Goal: Book appointment/travel/reservation

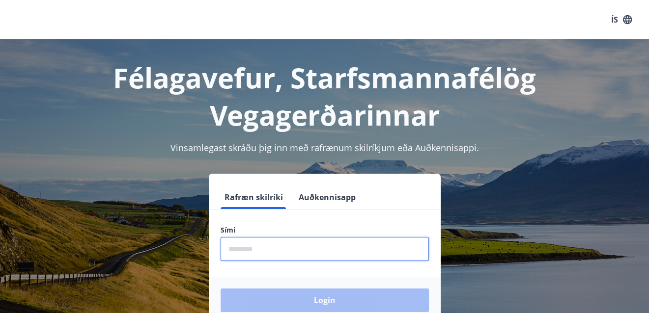
drag, startPoint x: 248, startPoint y: 248, endPoint x: 234, endPoint y: 248, distance: 13.3
click at [234, 248] on input "phone" at bounding box center [325, 249] width 208 height 24
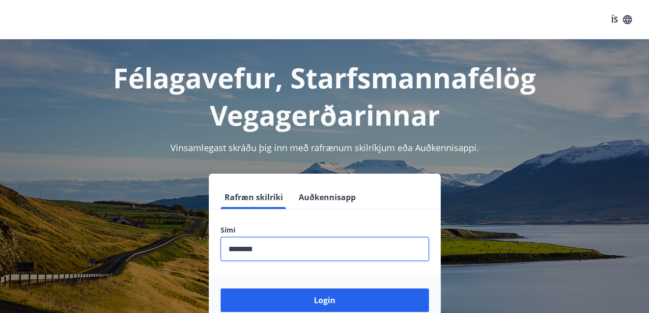
click at [221, 289] on button "Login" at bounding box center [325, 301] width 208 height 24
type input "********"
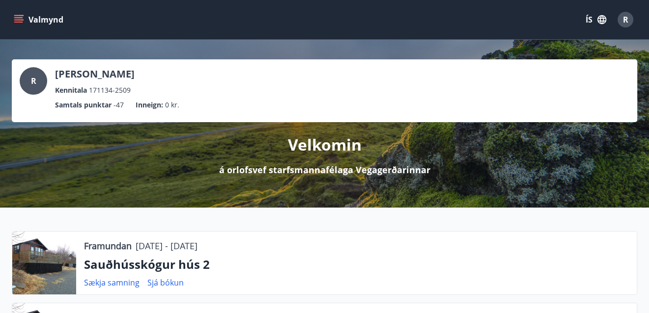
click at [18, 19] on icon "menu" at bounding box center [19, 20] width 10 height 10
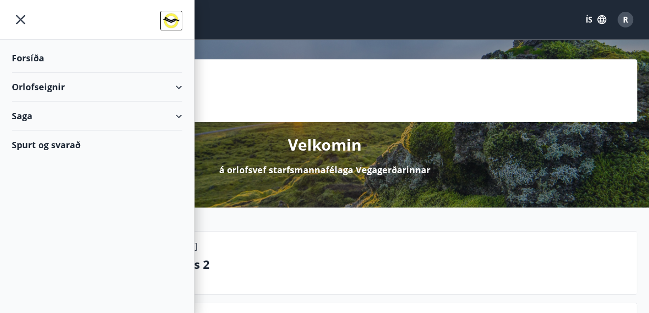
click at [329, 27] on div "Valmynd ÍS R" at bounding box center [324, 20] width 625 height 24
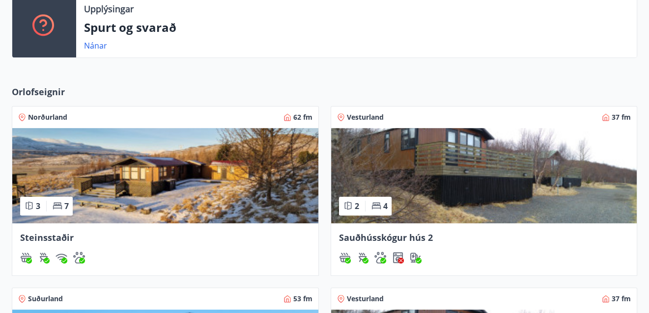
scroll to position [451, 0]
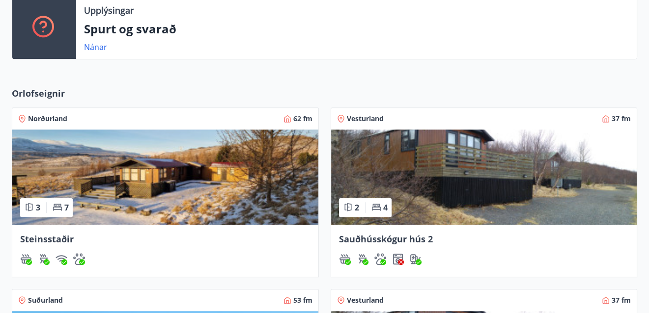
click at [382, 239] on span "Sauðhússkógur hús 2" at bounding box center [386, 239] width 94 height 12
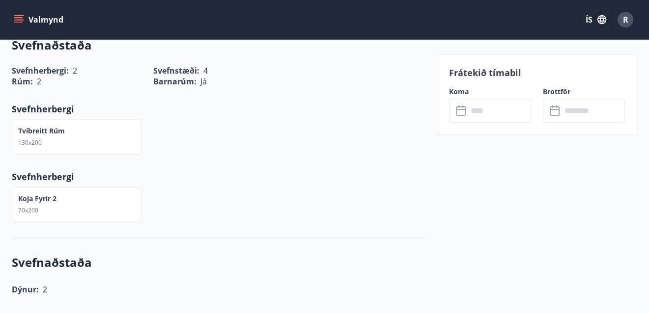
scroll to position [484, 0]
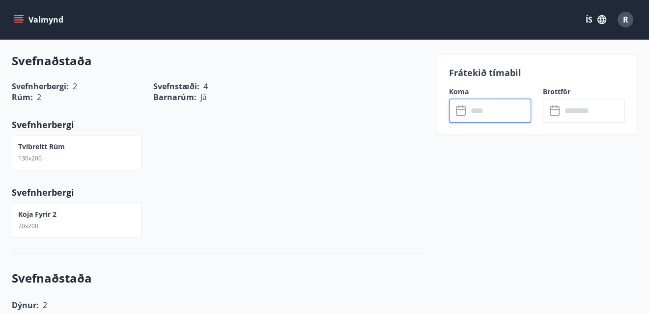
click at [470, 110] on input "text" at bounding box center [499, 111] width 63 height 24
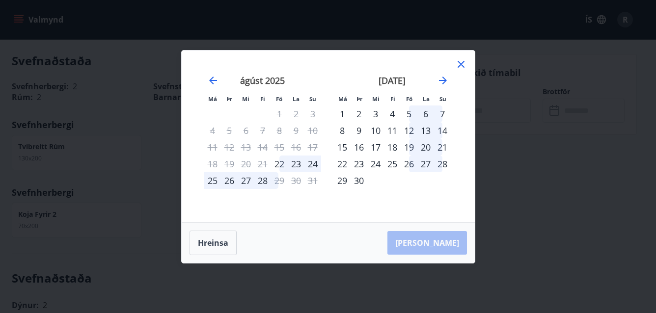
click at [462, 65] on icon at bounding box center [461, 64] width 7 height 7
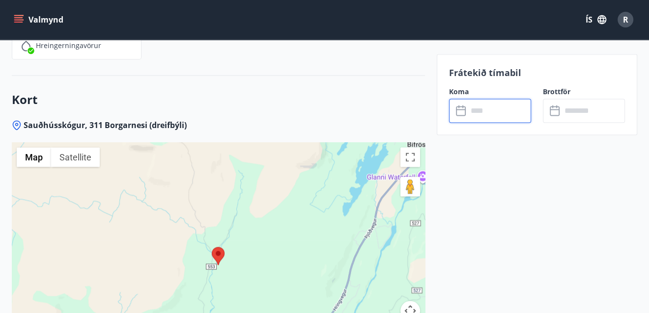
scroll to position [1644, 0]
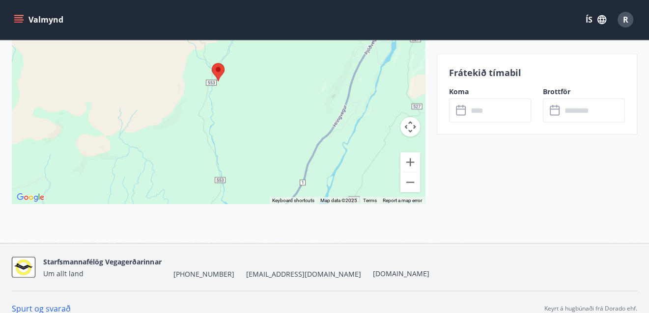
click at [56, 304] on link "Spurt og svarað" at bounding box center [41, 309] width 59 height 11
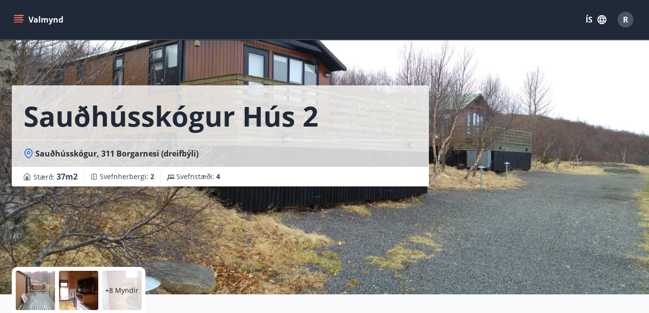
click at [15, 20] on icon "menu" at bounding box center [19, 19] width 11 height 1
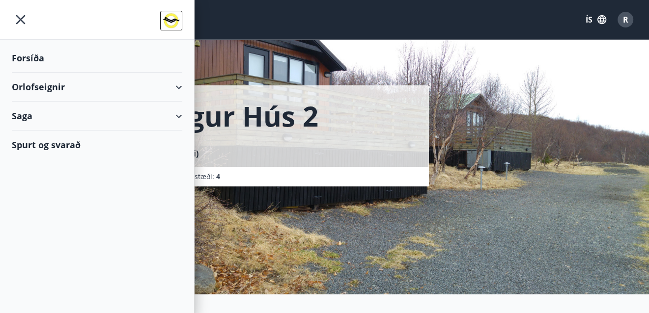
click at [33, 57] on div "Forsíða" at bounding box center [97, 58] width 170 height 29
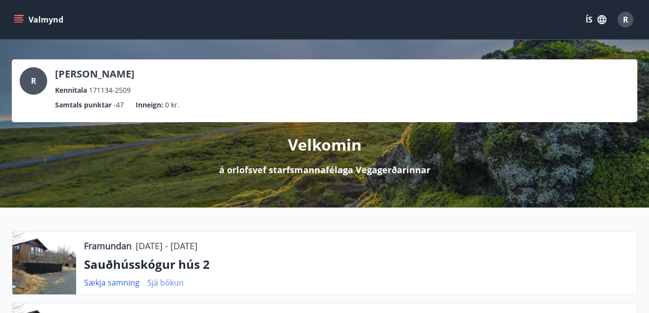
click at [165, 283] on link "Sjá bókun" at bounding box center [165, 283] width 36 height 11
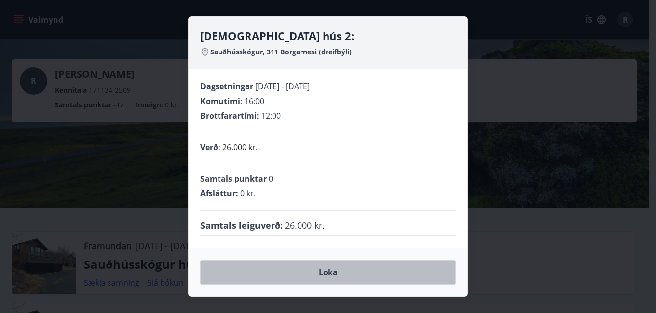
click at [327, 271] on button "Loka" at bounding box center [327, 272] width 255 height 25
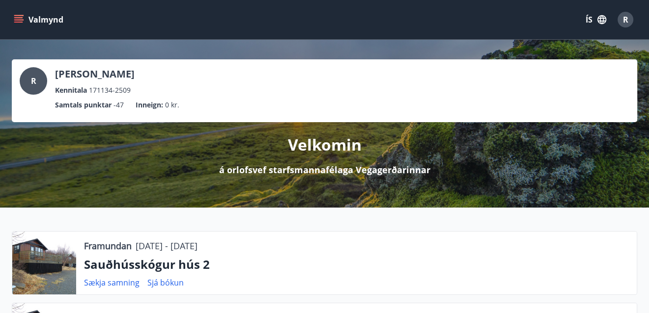
drag, startPoint x: 652, startPoint y: 82, endPoint x: 363, endPoint y: 19, distance: 296.5
click at [363, 19] on div "Valmynd ÍS R" at bounding box center [324, 20] width 625 height 24
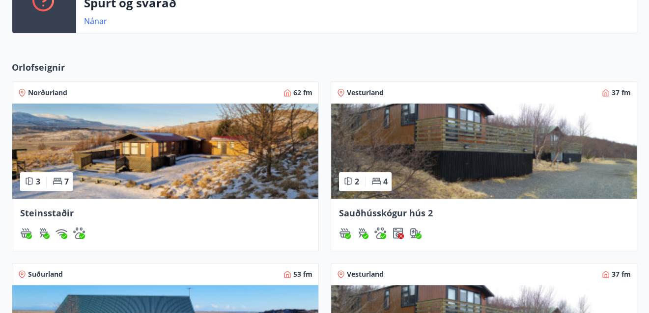
scroll to position [481, 0]
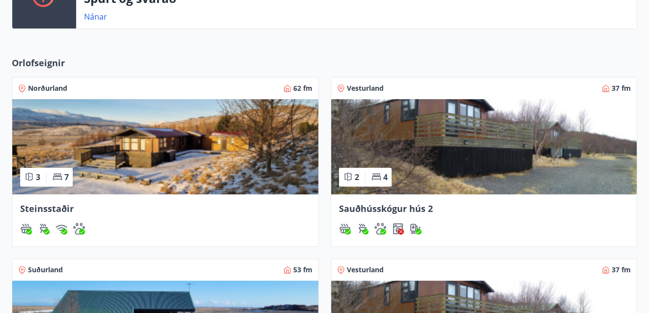
click at [433, 154] on img at bounding box center [484, 146] width 306 height 95
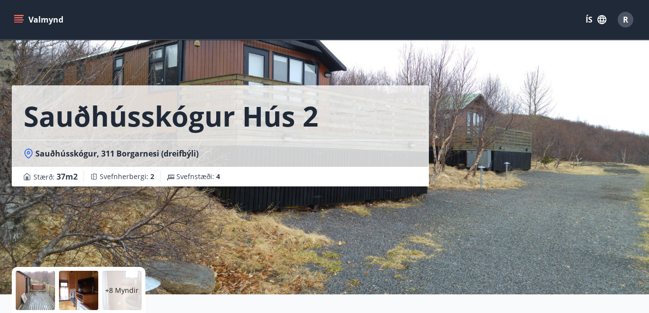
click at [18, 20] on icon "menu" at bounding box center [19, 19] width 11 height 1
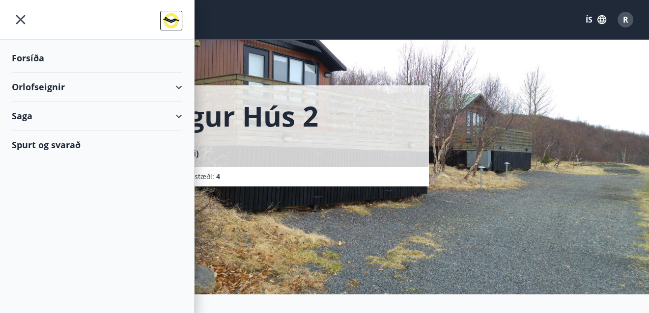
click at [170, 19] on img at bounding box center [171, 21] width 22 height 20
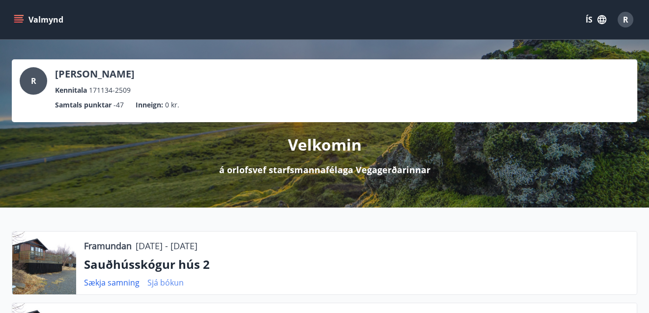
click at [162, 282] on link "Sjá bókun" at bounding box center [165, 283] width 36 height 11
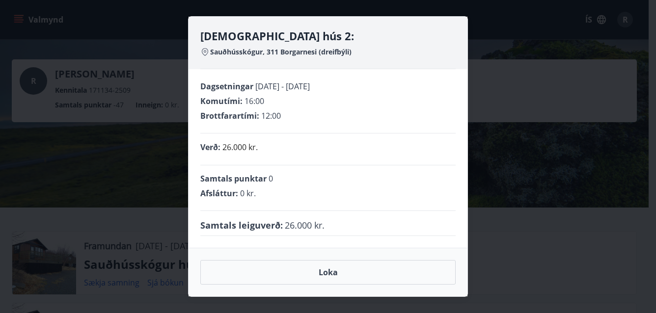
click at [481, 253] on div "Sauðhússkógur hús 2: Sauðhússkógur, 311 Borgarnesi (dreifbýli) Dagsetningar [DA…" at bounding box center [328, 156] width 656 height 313
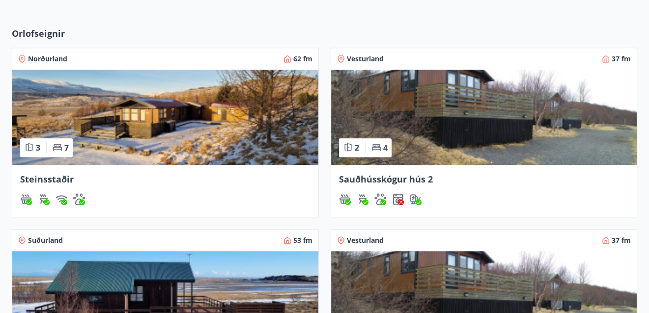
scroll to position [515, 0]
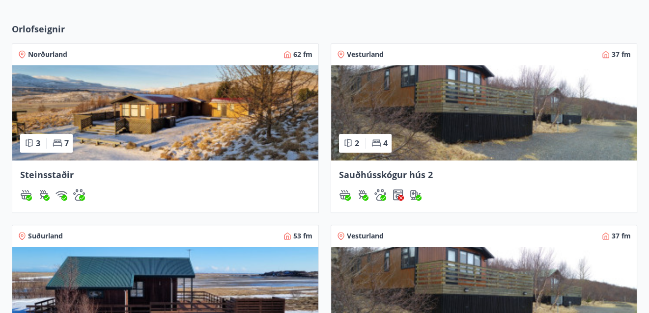
click at [363, 170] on span "Sauðhússkógur hús 2" at bounding box center [386, 175] width 94 height 12
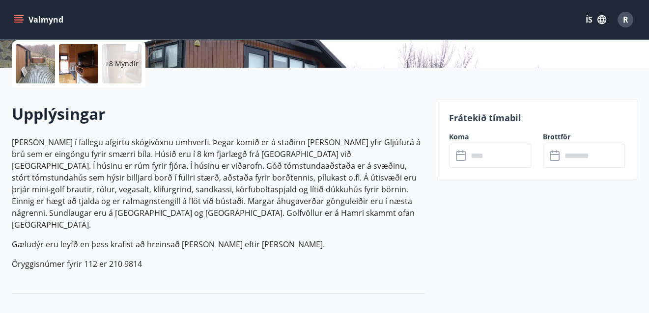
scroll to position [229, 0]
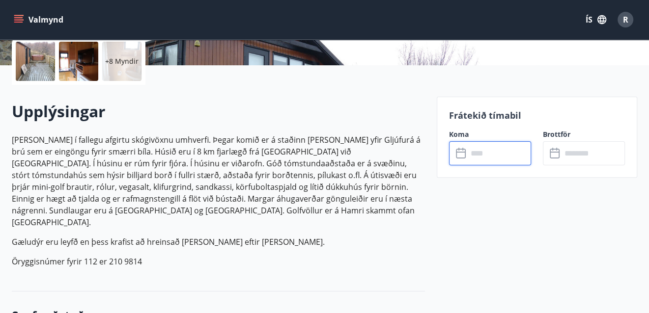
click at [481, 155] on input "text" at bounding box center [499, 153] width 63 height 24
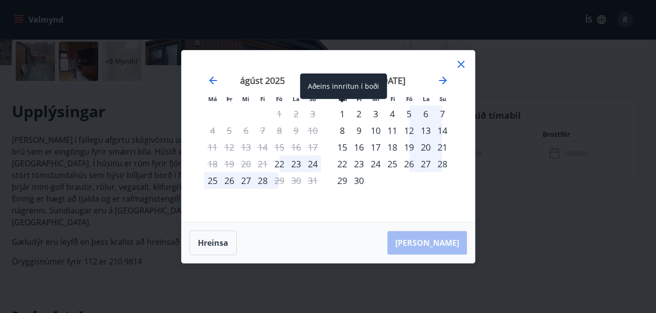
click at [342, 115] on div "1" at bounding box center [342, 114] width 17 height 17
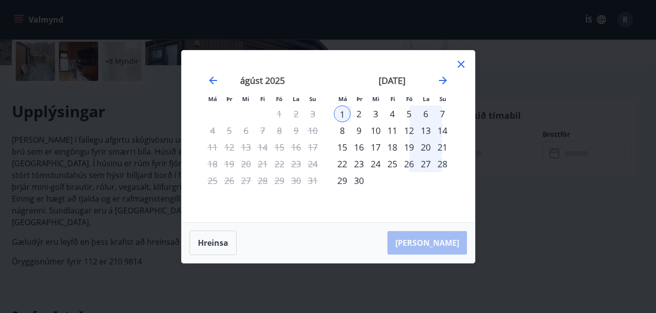
click at [407, 115] on div "5" at bounding box center [409, 114] width 17 height 17
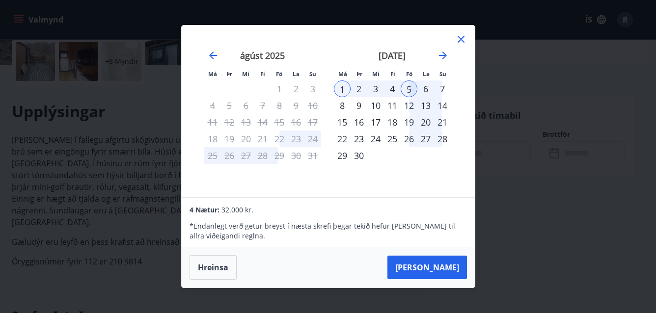
click at [460, 37] on icon at bounding box center [461, 39] width 12 height 12
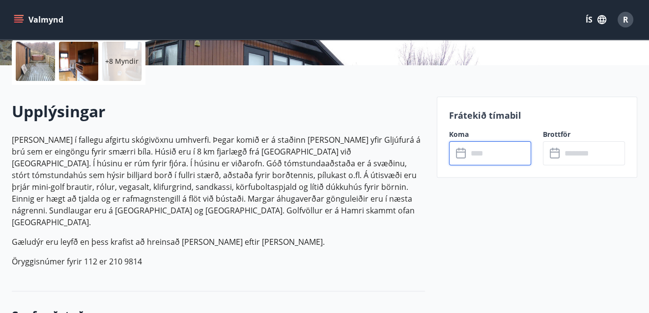
click at [504, 152] on input "text" at bounding box center [499, 153] width 63 height 24
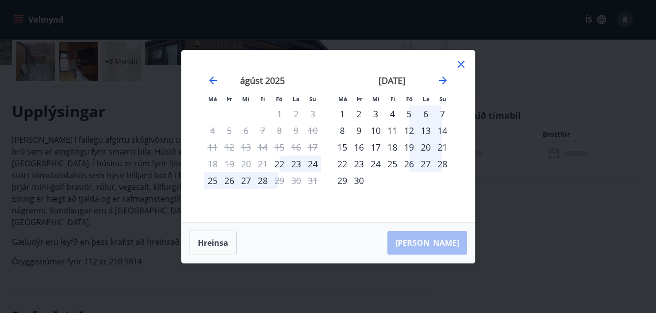
click at [412, 114] on div "5" at bounding box center [409, 114] width 17 height 17
click at [410, 131] on div "12" at bounding box center [409, 130] width 17 height 17
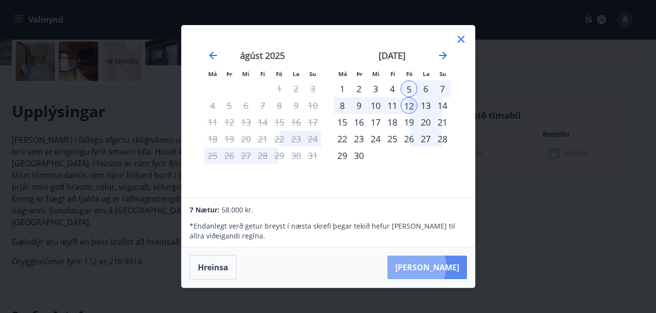
click at [447, 267] on button "[PERSON_NAME]" at bounding box center [428, 268] width 80 height 24
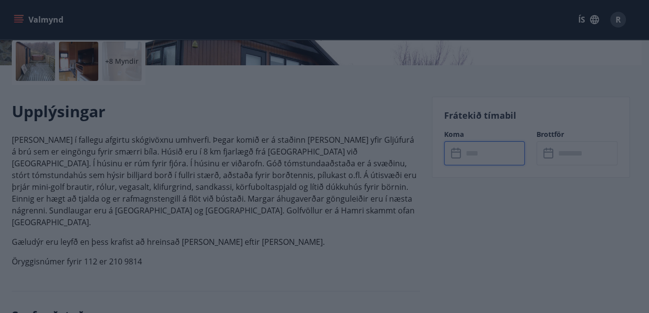
type input "******"
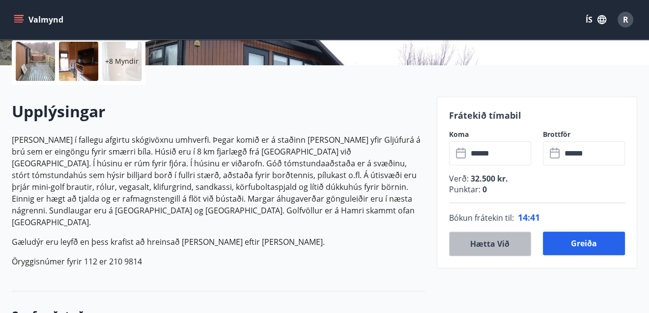
click at [482, 245] on button "Hætta við" at bounding box center [490, 244] width 82 height 25
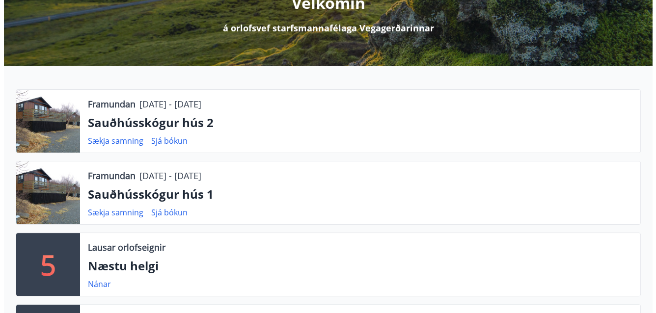
scroll to position [143, 0]
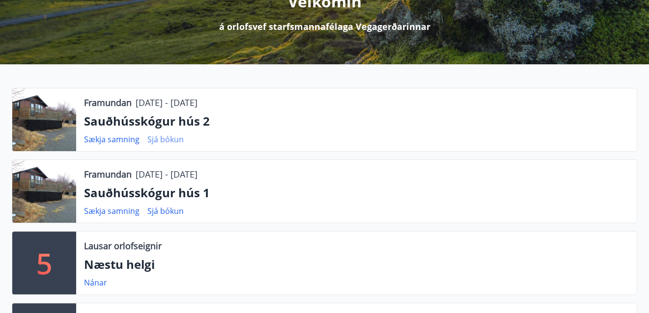
click at [174, 136] on link "Sjá bókun" at bounding box center [165, 139] width 36 height 11
